Goal: Information Seeking & Learning: Check status

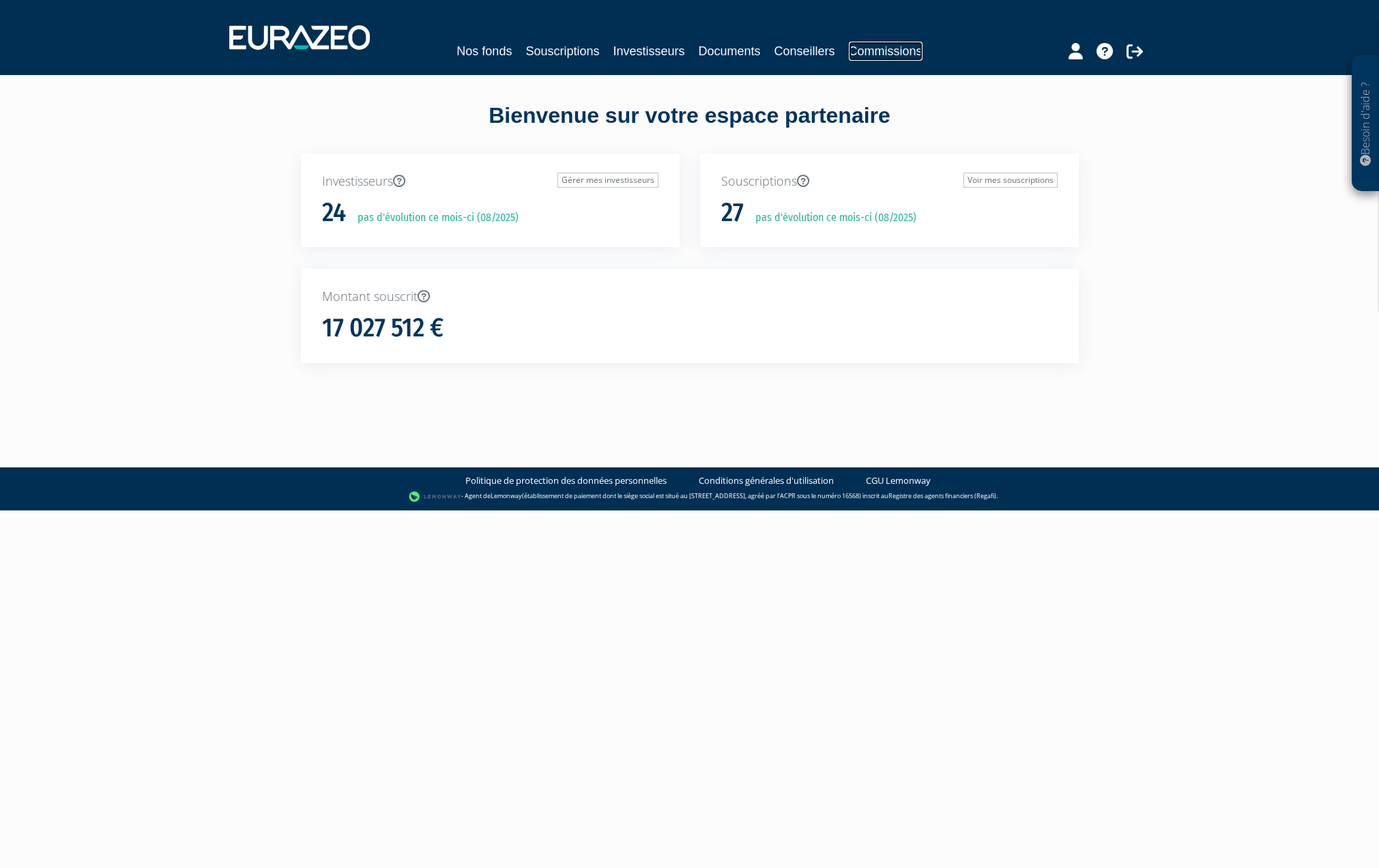
click at [896, 56] on link "Commissions" at bounding box center [885, 50] width 74 height 19
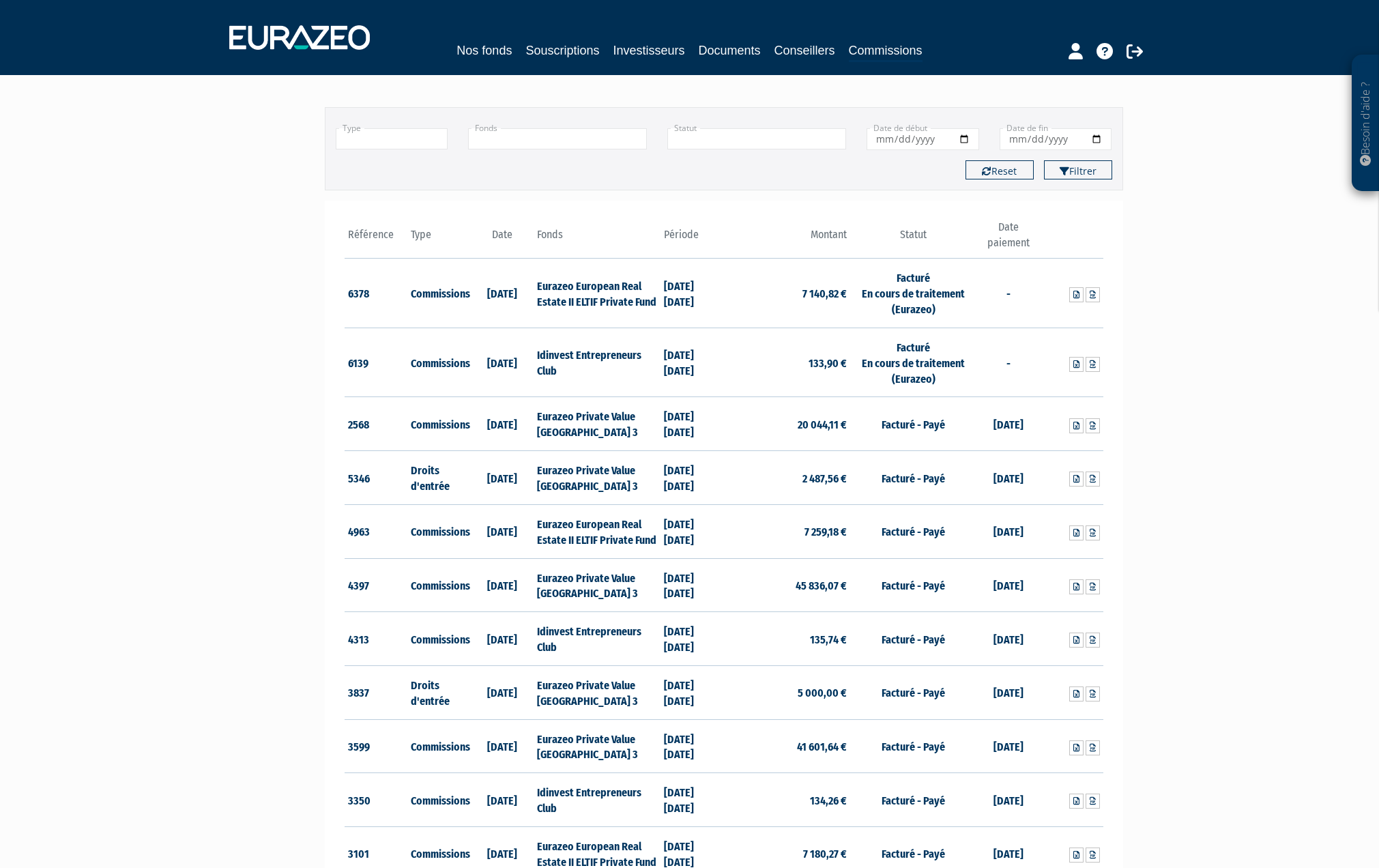
scroll to position [86, 0]
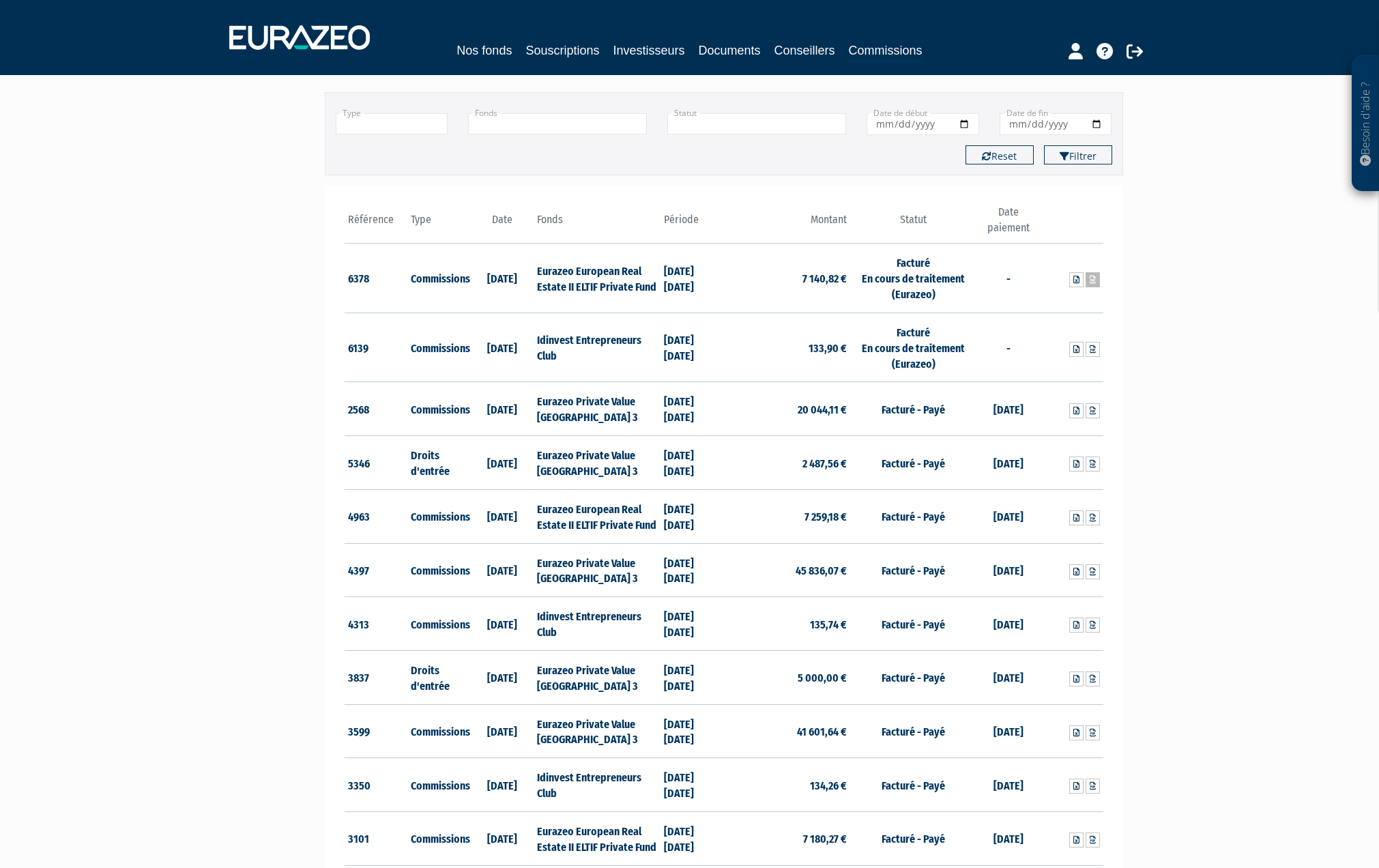
click at [1093, 280] on icon at bounding box center [1093, 279] width 6 height 8
click at [586, 54] on link "Souscriptions" at bounding box center [562, 50] width 74 height 19
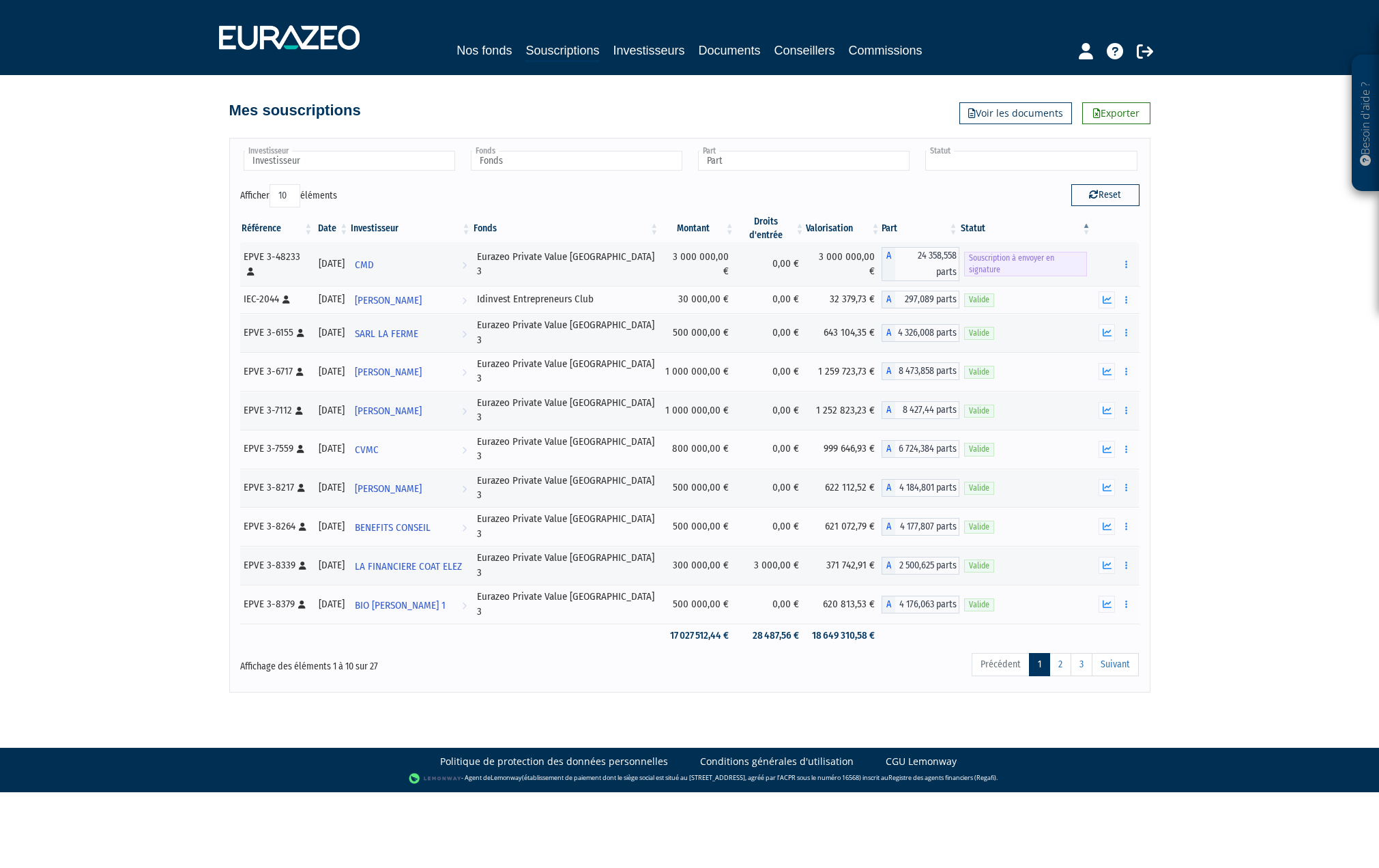
click at [984, 159] on input "text" at bounding box center [1031, 160] width 212 height 20
click at [944, 193] on li "Valide" at bounding box center [1030, 199] width 216 height 17
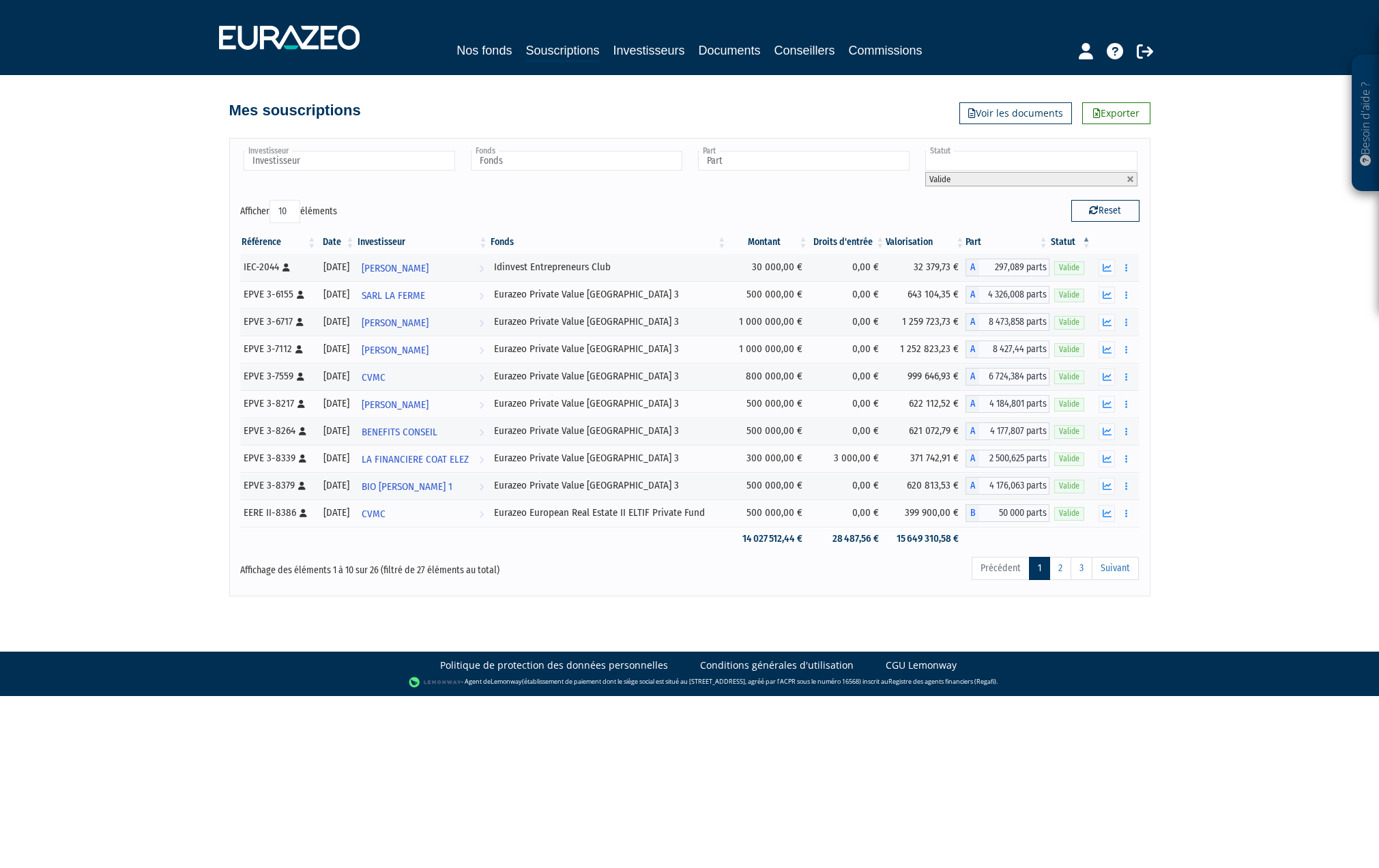
click at [351, 242] on th "Date" at bounding box center [336, 242] width 38 height 24
click at [352, 243] on th "Date" at bounding box center [340, 242] width 39 height 24
